Goal: Transaction & Acquisition: Purchase product/service

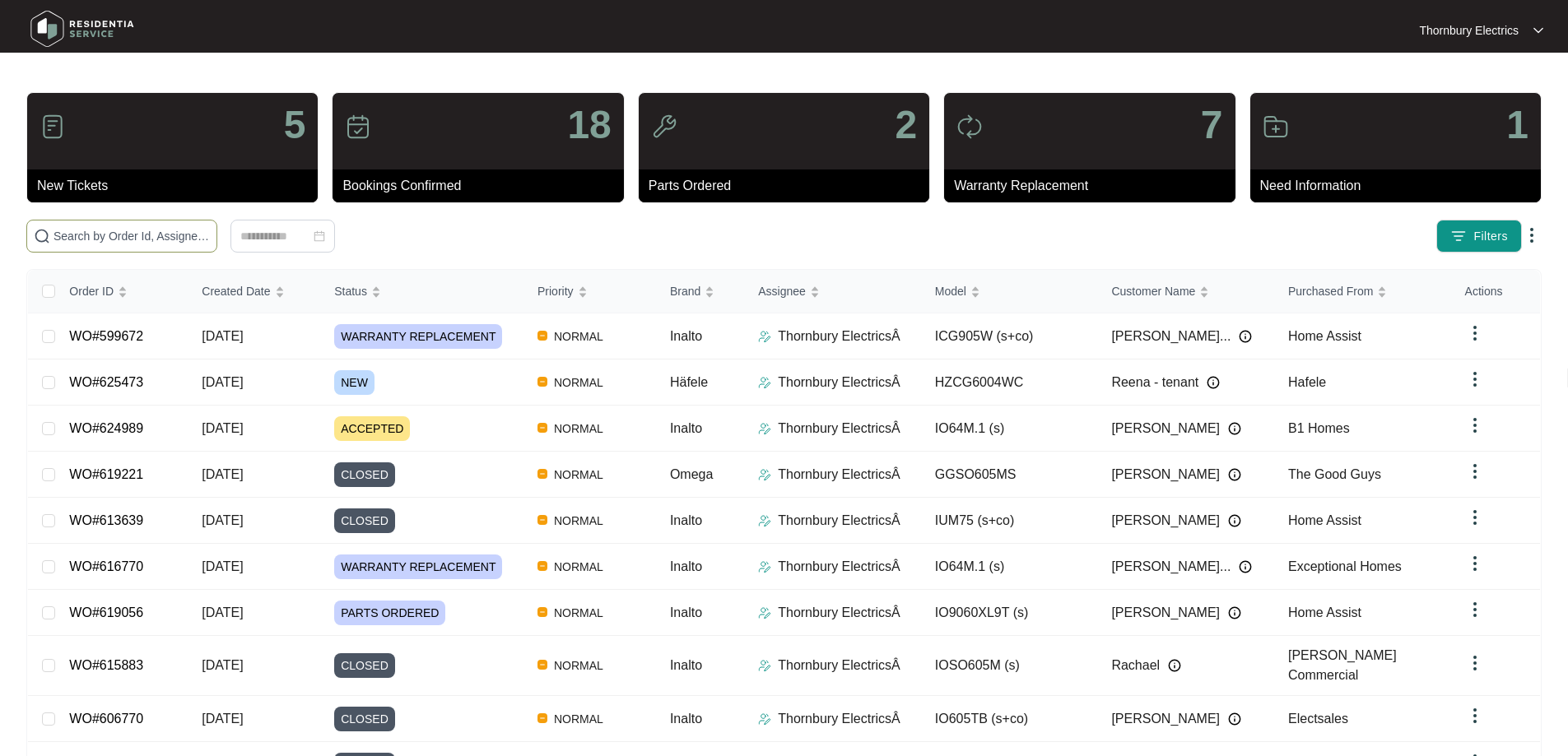
click at [210, 237] on input "text" at bounding box center [132, 237] width 157 height 19
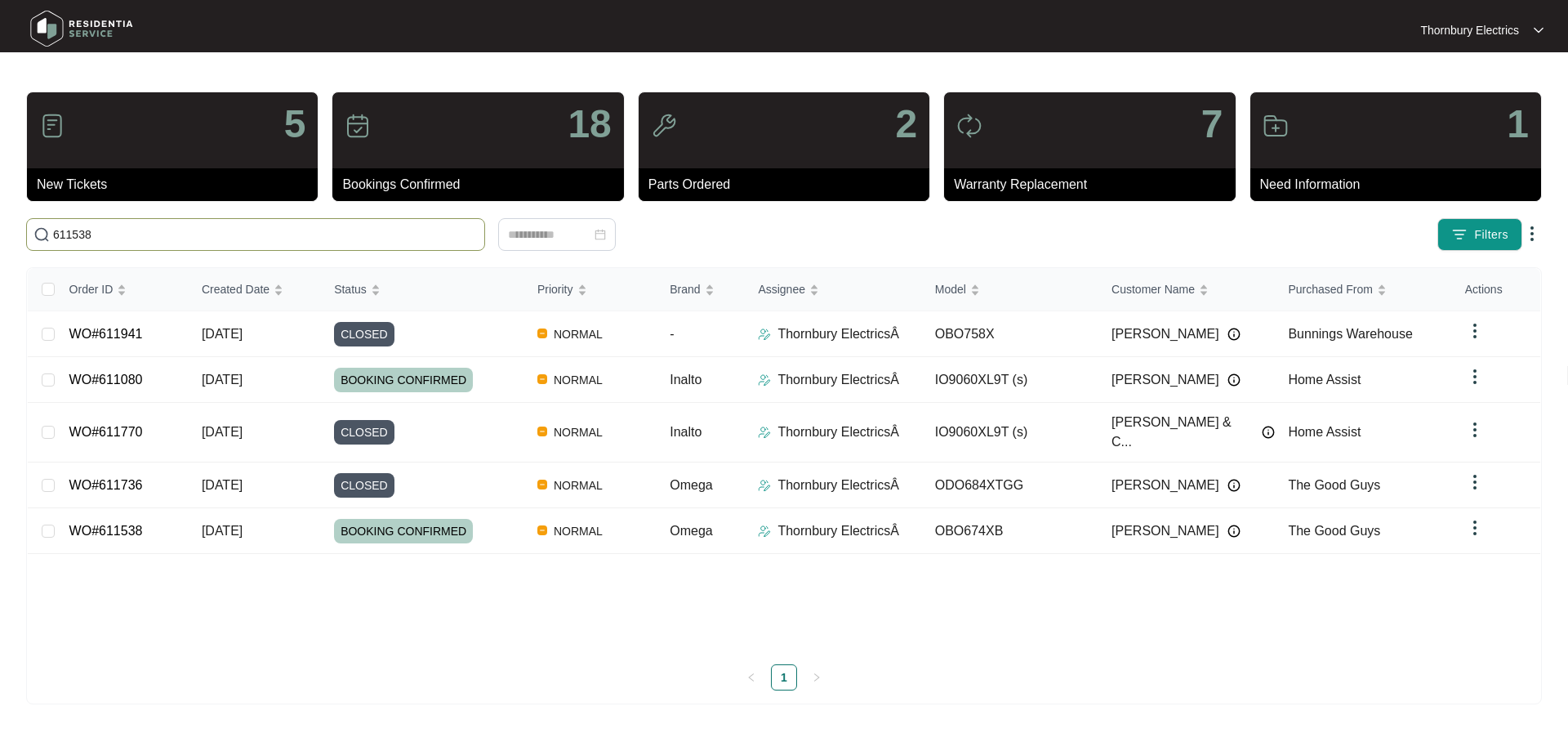
type input "611538"
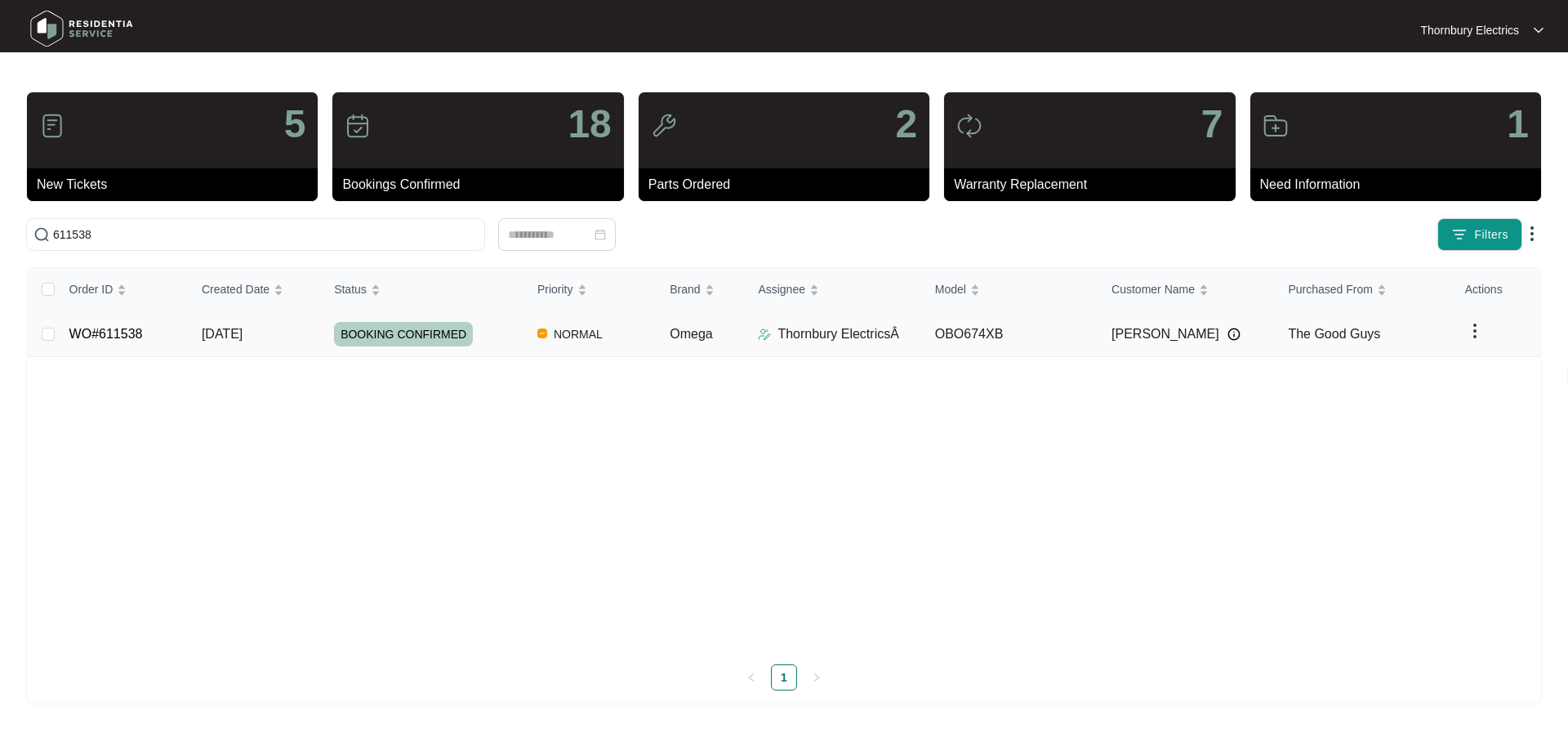
click at [515, 342] on div "BOOKING CONFIRMED" at bounding box center [430, 334] width 191 height 24
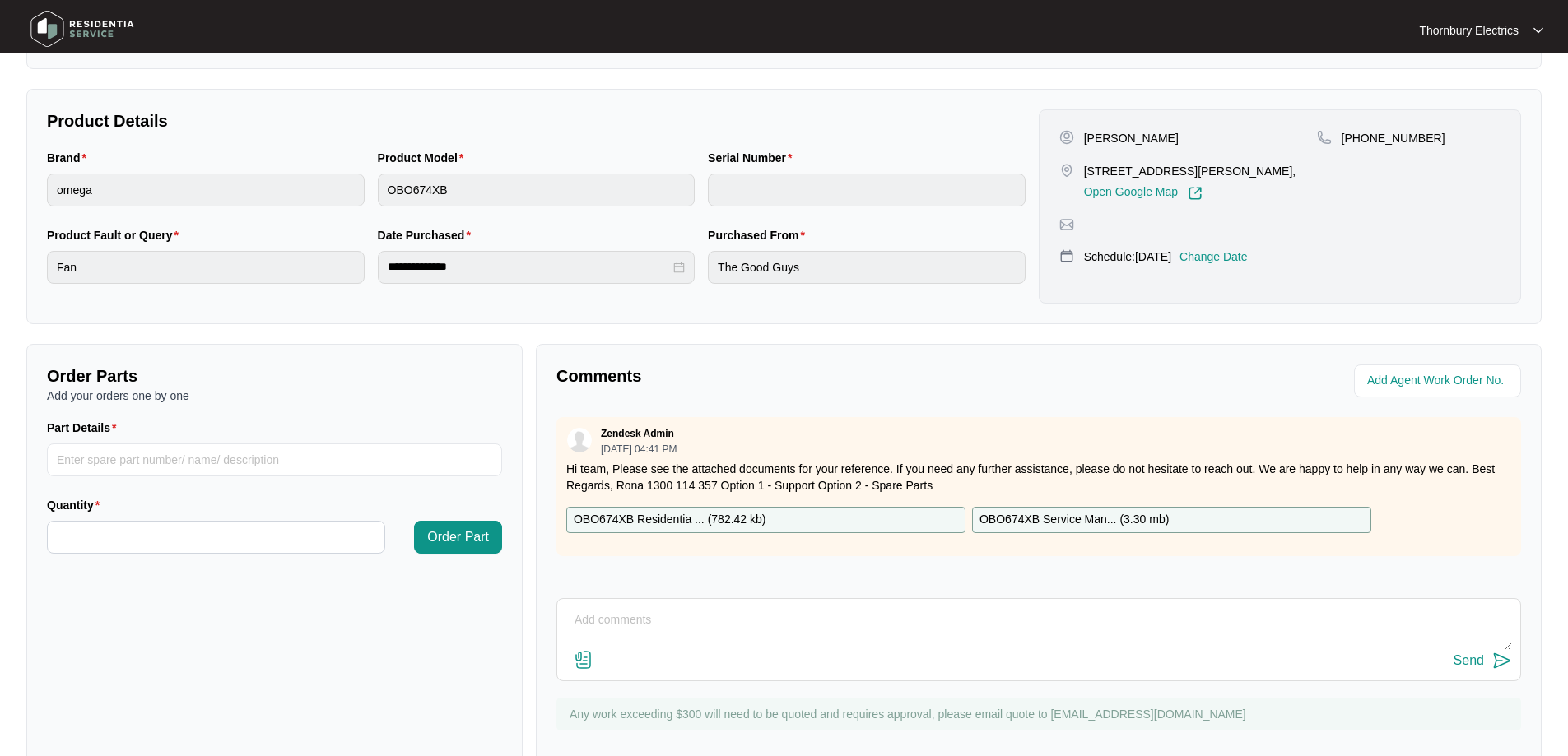
scroll to position [336, 0]
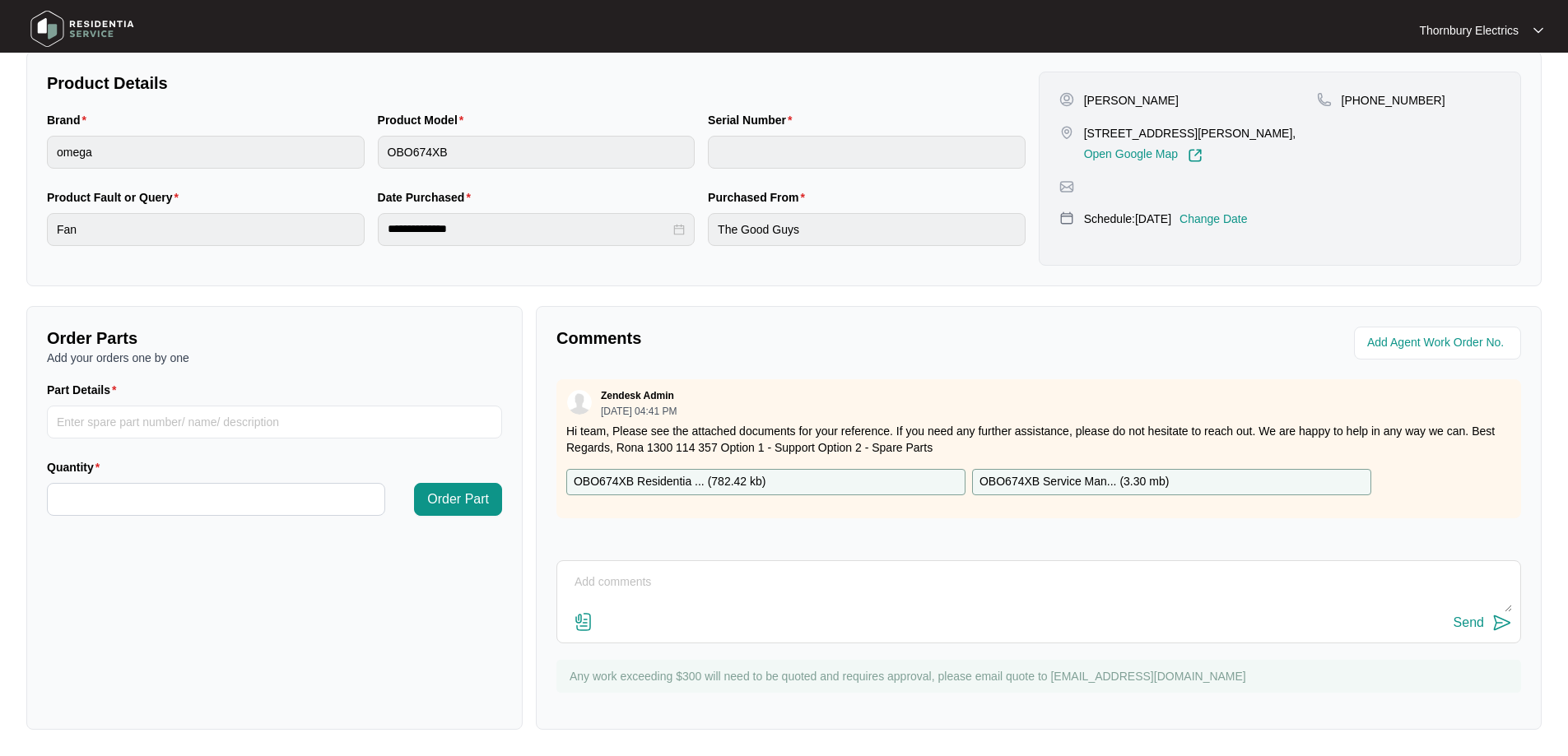
click at [712, 477] on p "OBO674XB Residentia ... ( 782.42 kb )" at bounding box center [669, 482] width 193 height 19
click at [175, 422] on input "Part Details" at bounding box center [275, 422] width 455 height 33
type input "SP18885 Fan Motor"
click at [178, 497] on input "Quantity" at bounding box center [216, 499] width 337 height 31
type input "*"
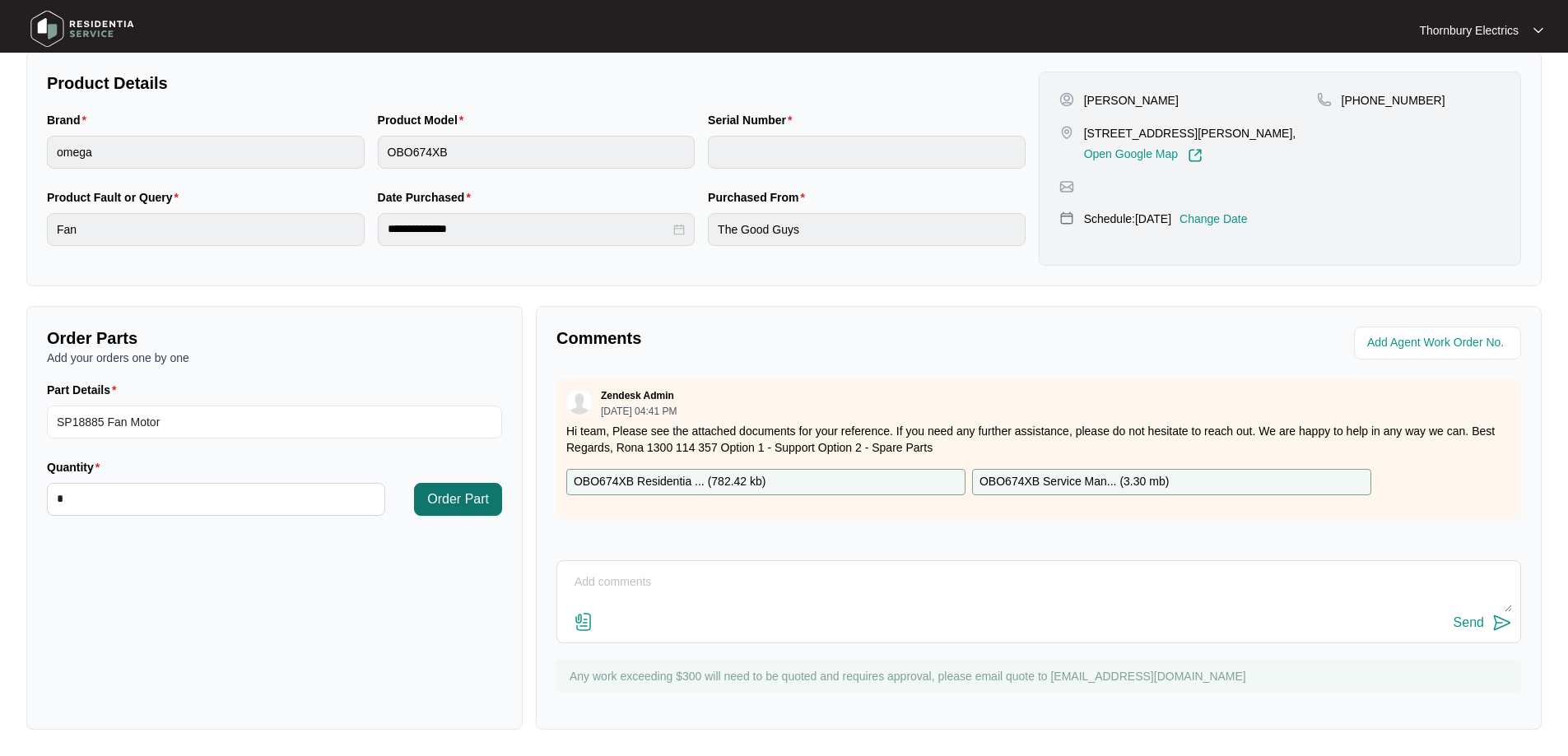
click at [472, 499] on span "Order Part" at bounding box center [457, 498] width 61 height 19
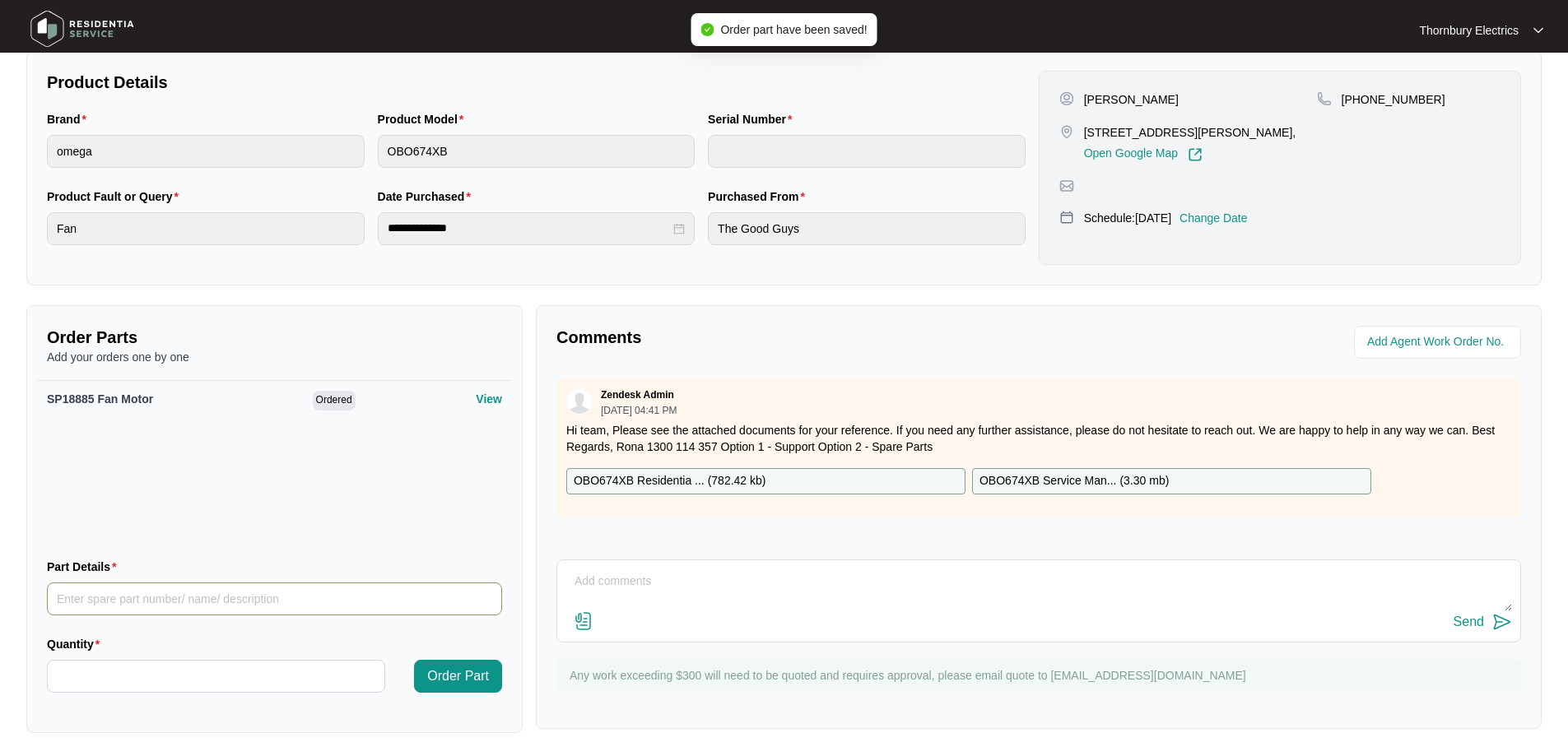
click at [110, 599] on input "Part Details" at bounding box center [275, 599] width 455 height 33
type input "SP19000 Fan Element"
click at [141, 673] on input "Quantity" at bounding box center [216, 676] width 337 height 31
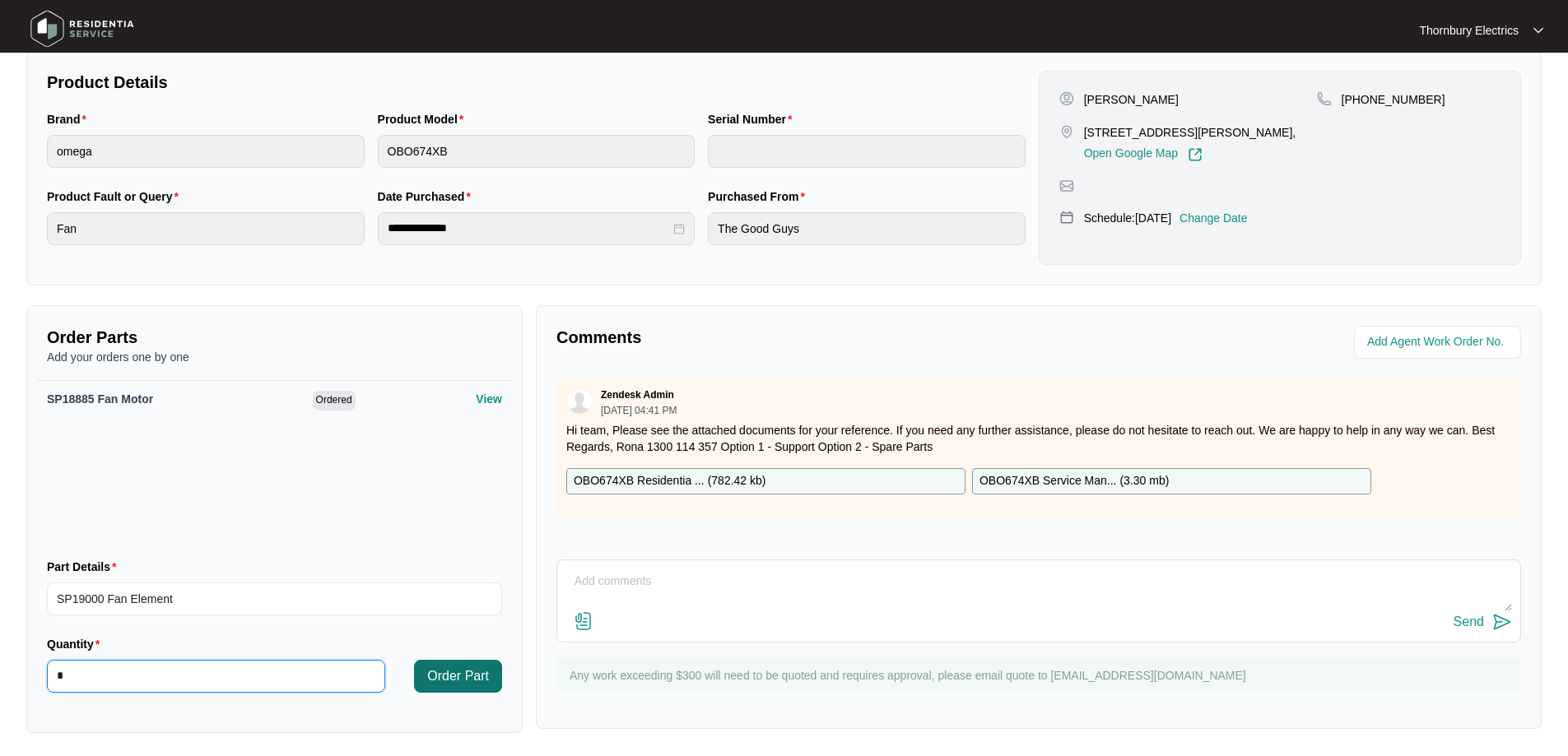
type input "*"
click at [468, 674] on span "Order Part" at bounding box center [457, 676] width 61 height 19
click at [120, 591] on input "Part Details" at bounding box center [275, 599] width 455 height 33
type input "SP19010 Knob"
click at [282, 668] on input "Quantity" at bounding box center [216, 676] width 337 height 31
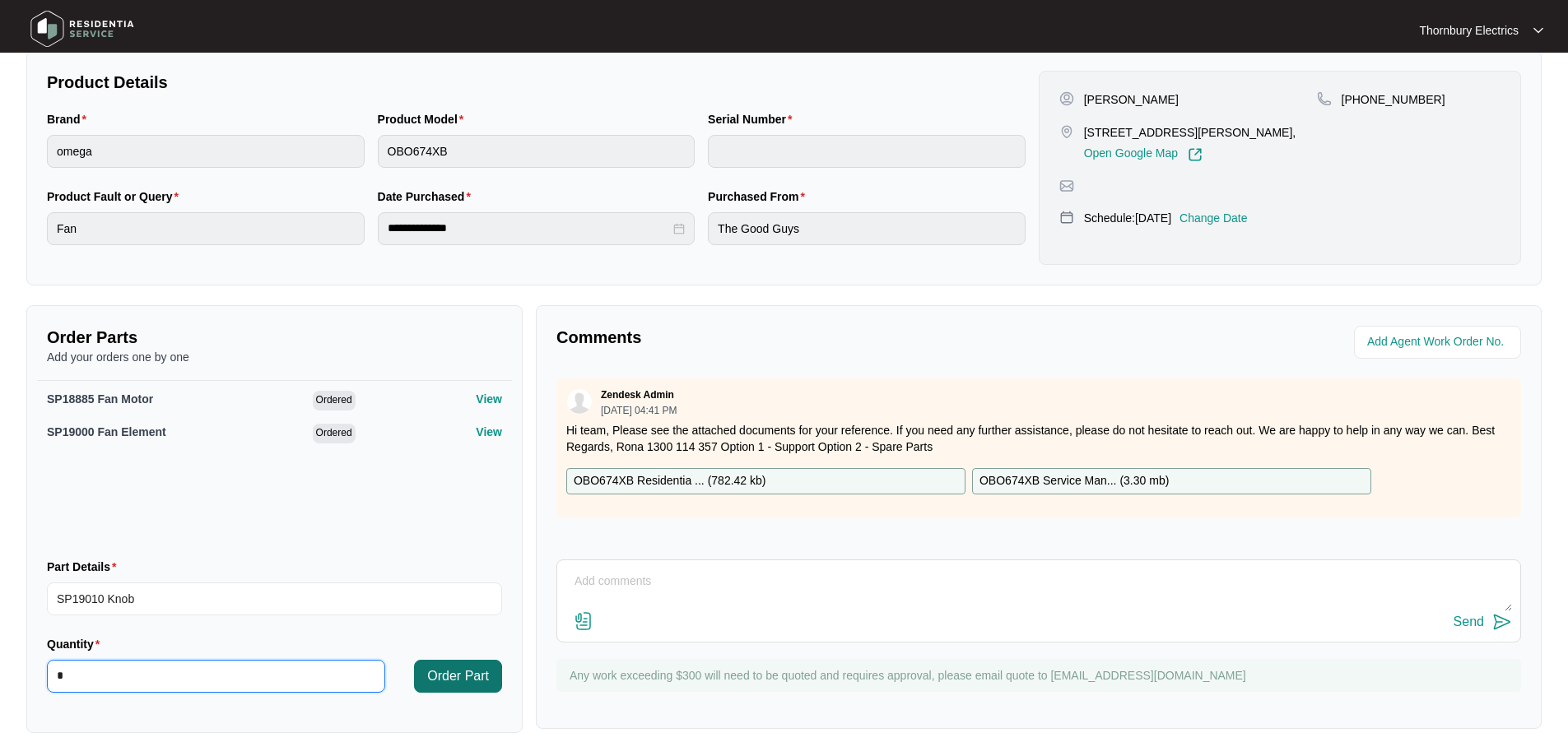
type input "*"
click at [448, 673] on span "Order Part" at bounding box center [457, 676] width 61 height 19
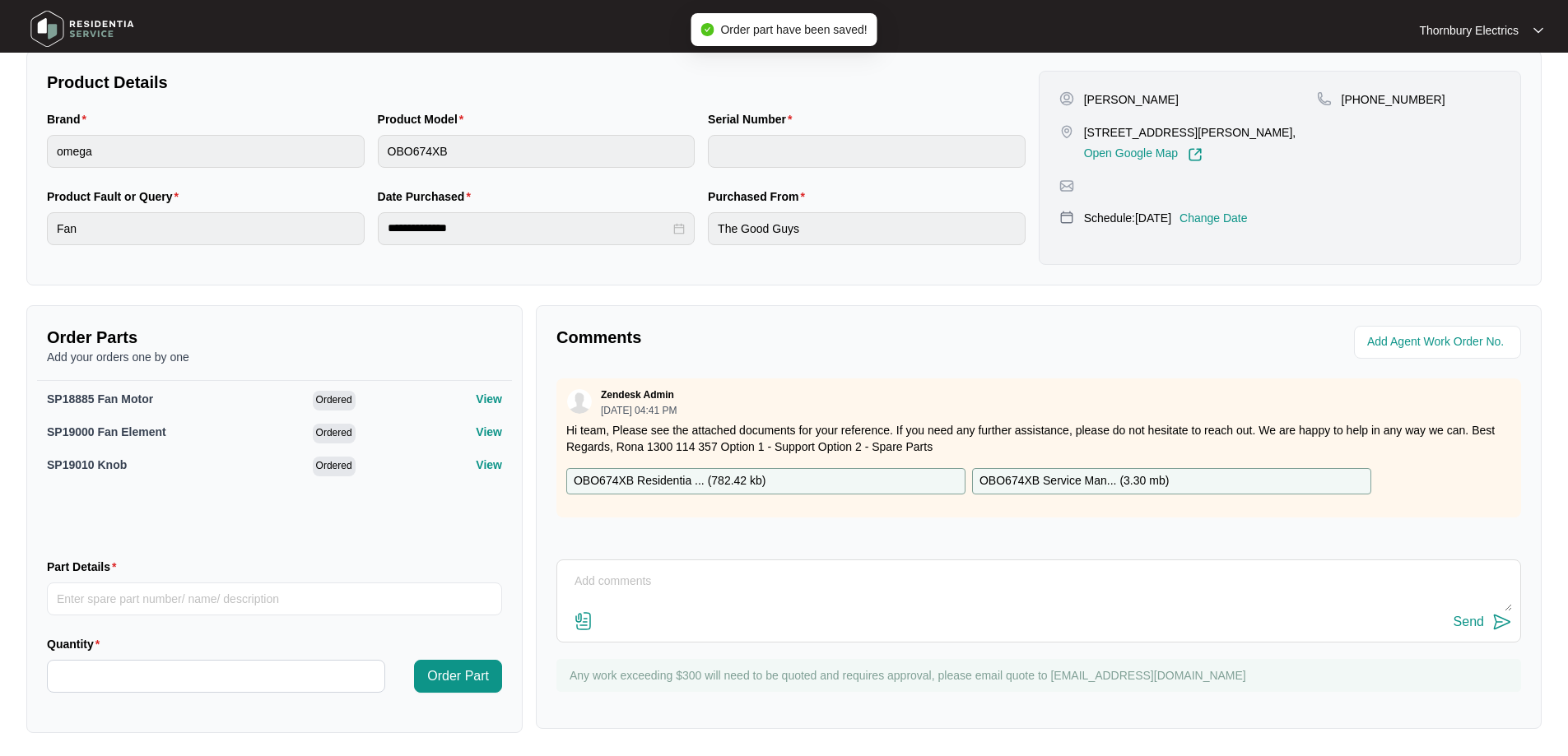
click at [670, 572] on textarea at bounding box center [1038, 589] width 947 height 43
paste textarea "Called out to the Omega 60cm undermount oven due to heating issues. Upon inspec…"
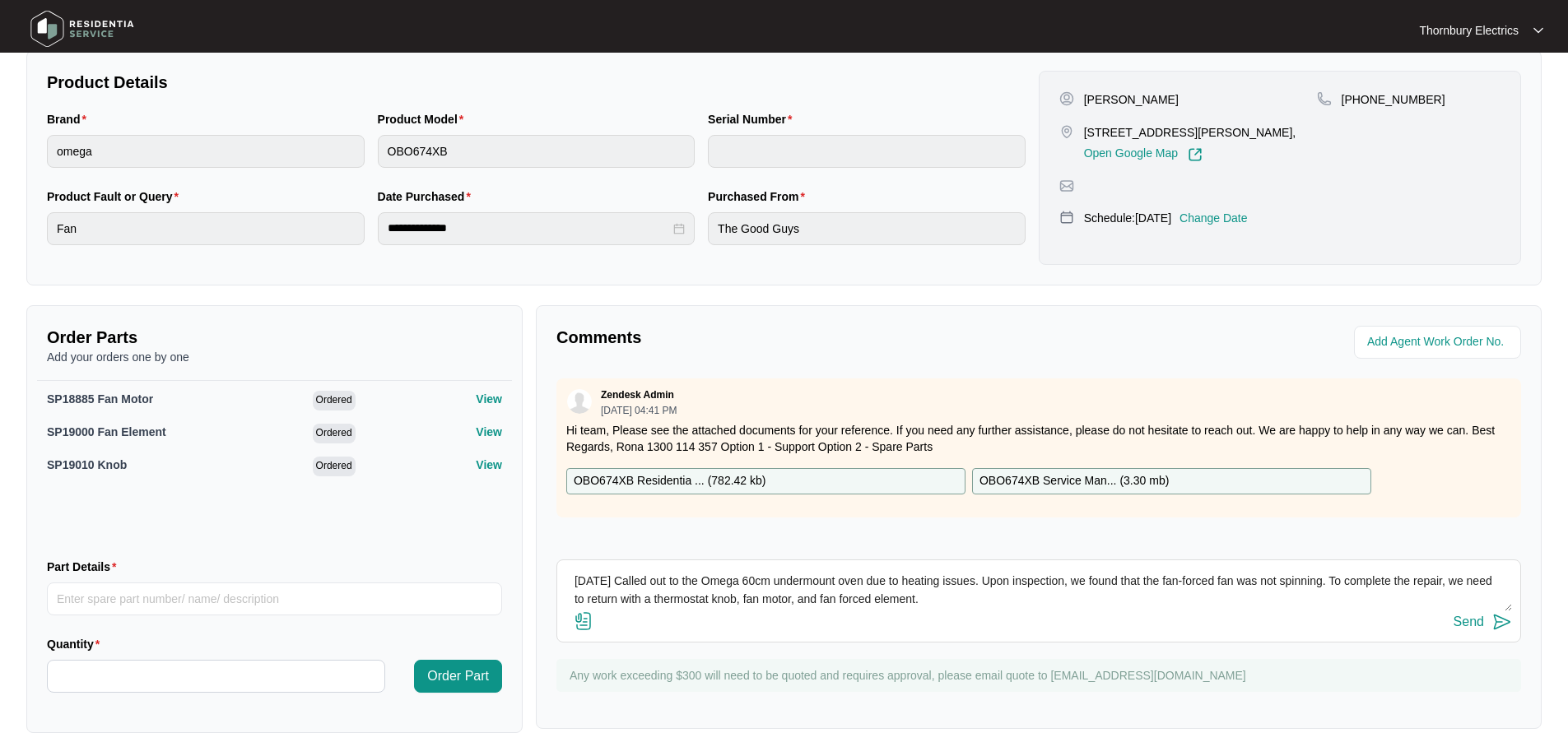
type textarea "[DATE] Called out to the Omega 60cm undermount oven due to heating issues. Upon…"
click at [1492, 618] on img at bounding box center [1501, 621] width 19 height 19
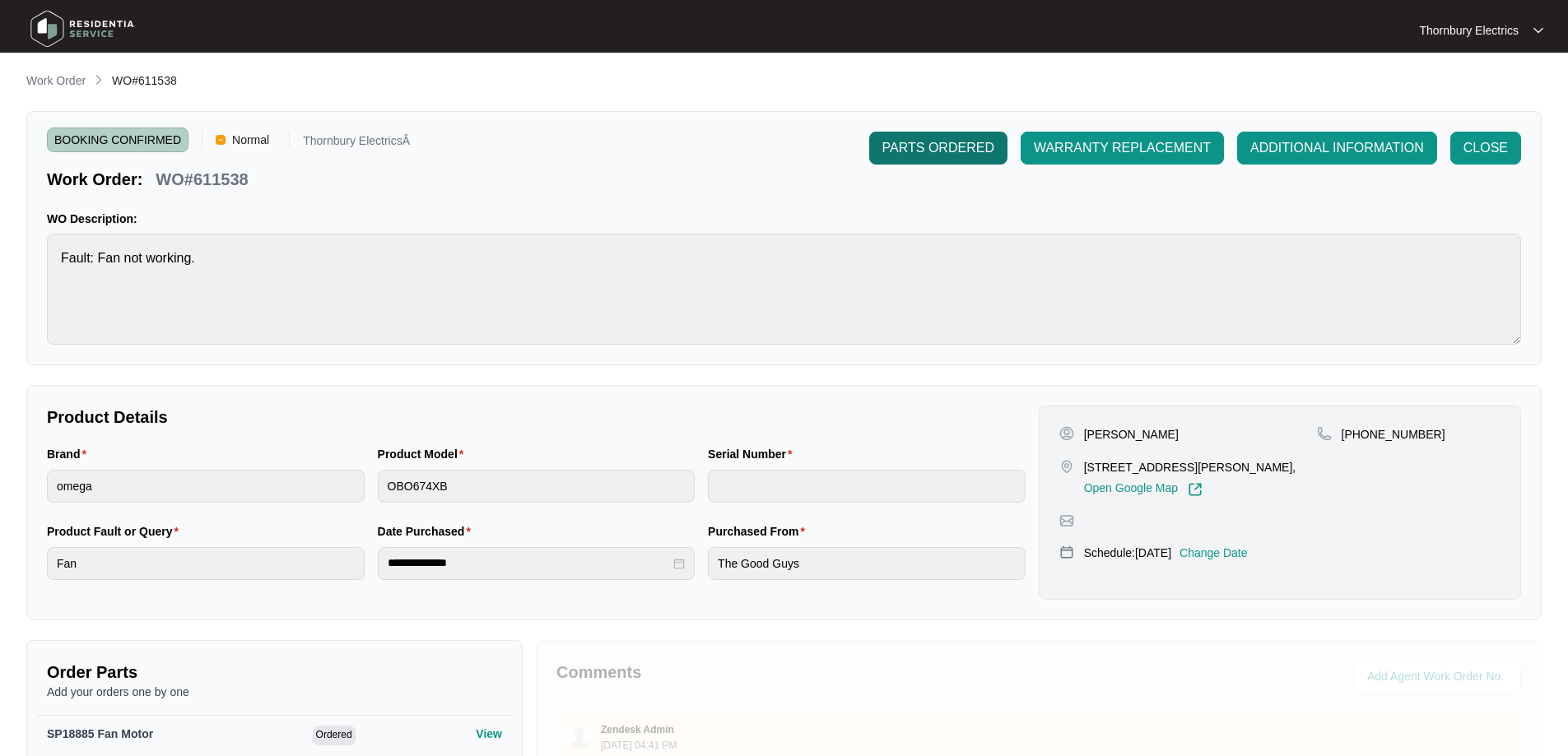
scroll to position [0, 0]
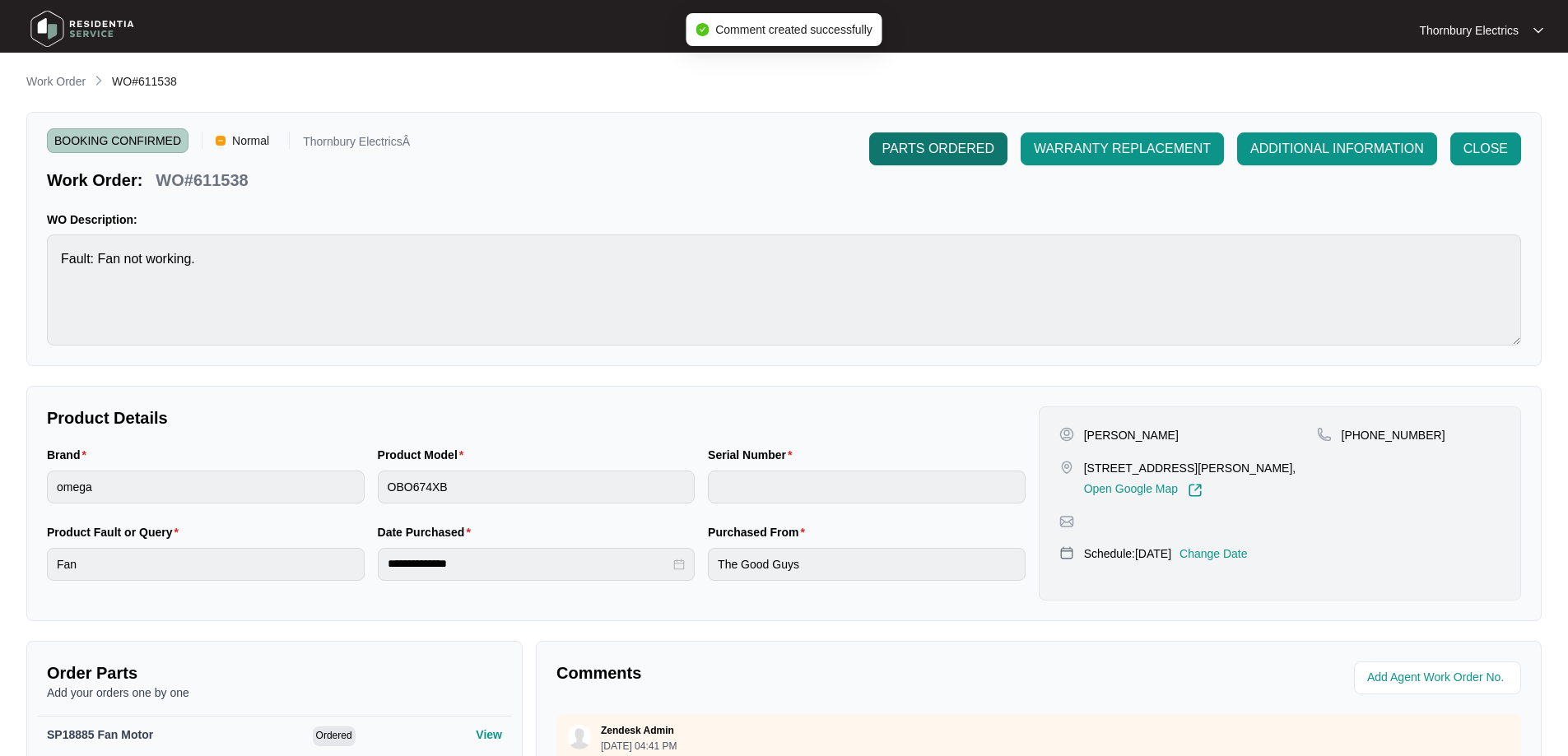
click at [953, 155] on span "PARTS ORDERED" at bounding box center [938, 148] width 112 height 19
